Goal: Task Accomplishment & Management: Manage account settings

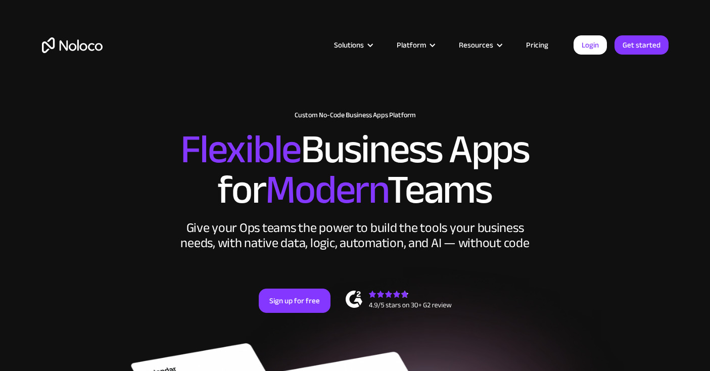
click at [596, 42] on link "Login" at bounding box center [589, 44] width 33 height 19
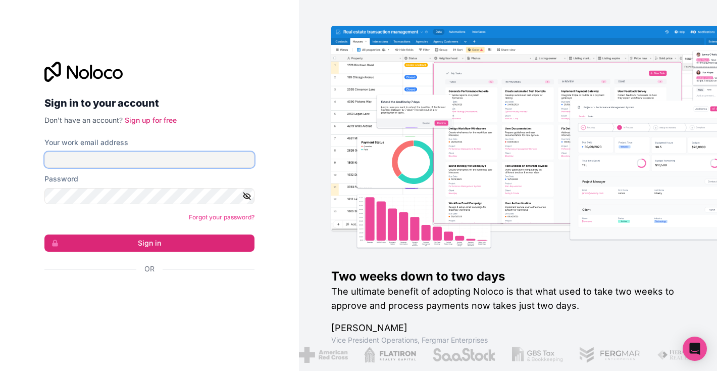
click at [160, 162] on input "Your work email address" at bounding box center [149, 160] width 210 height 16
click at [141, 162] on input "Your work email address" at bounding box center [149, 160] width 210 height 16
type input "[EMAIL_ADDRESS][DOMAIN_NAME]"
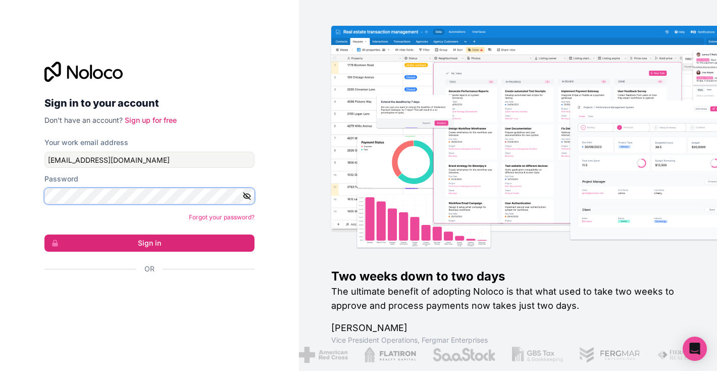
click at [44, 234] on button "Sign in" at bounding box center [149, 242] width 210 height 17
